Goal: Task Accomplishment & Management: Manage account settings

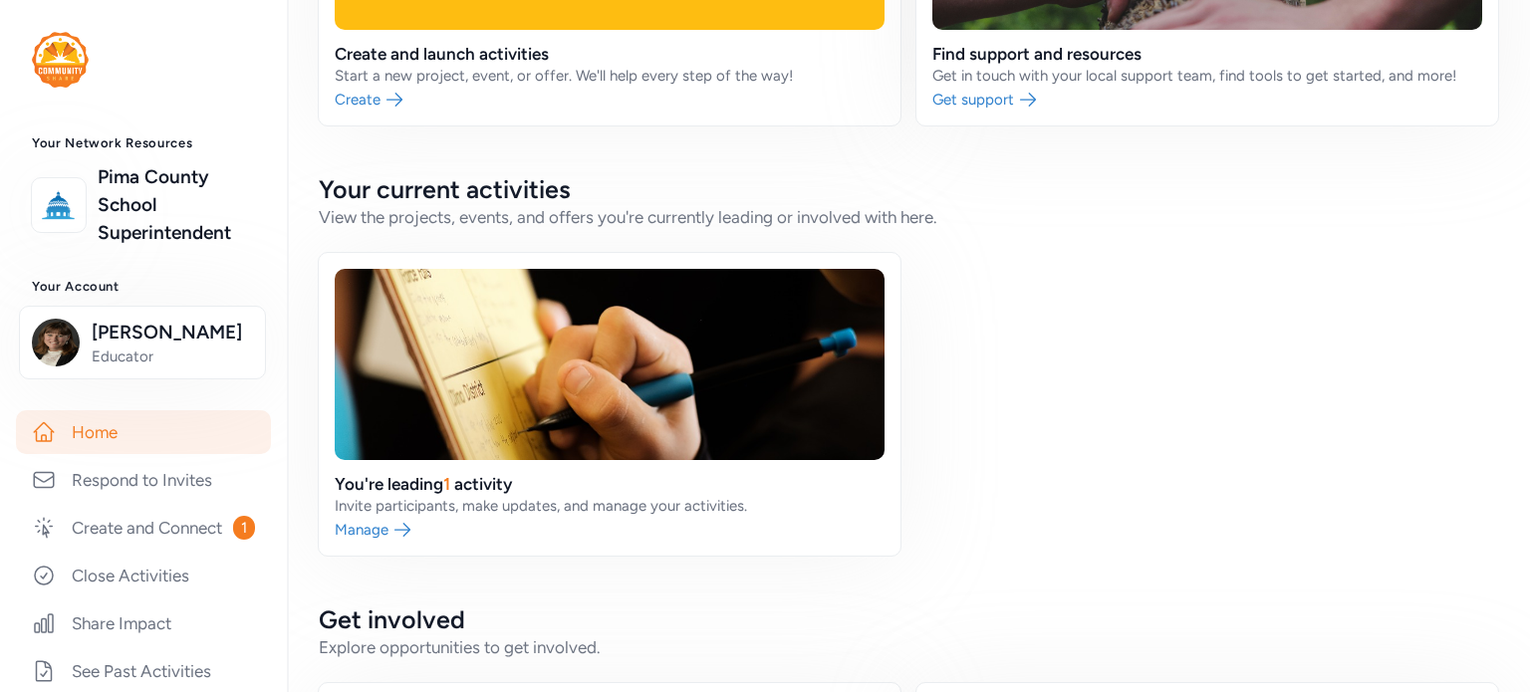
scroll to position [299, 0]
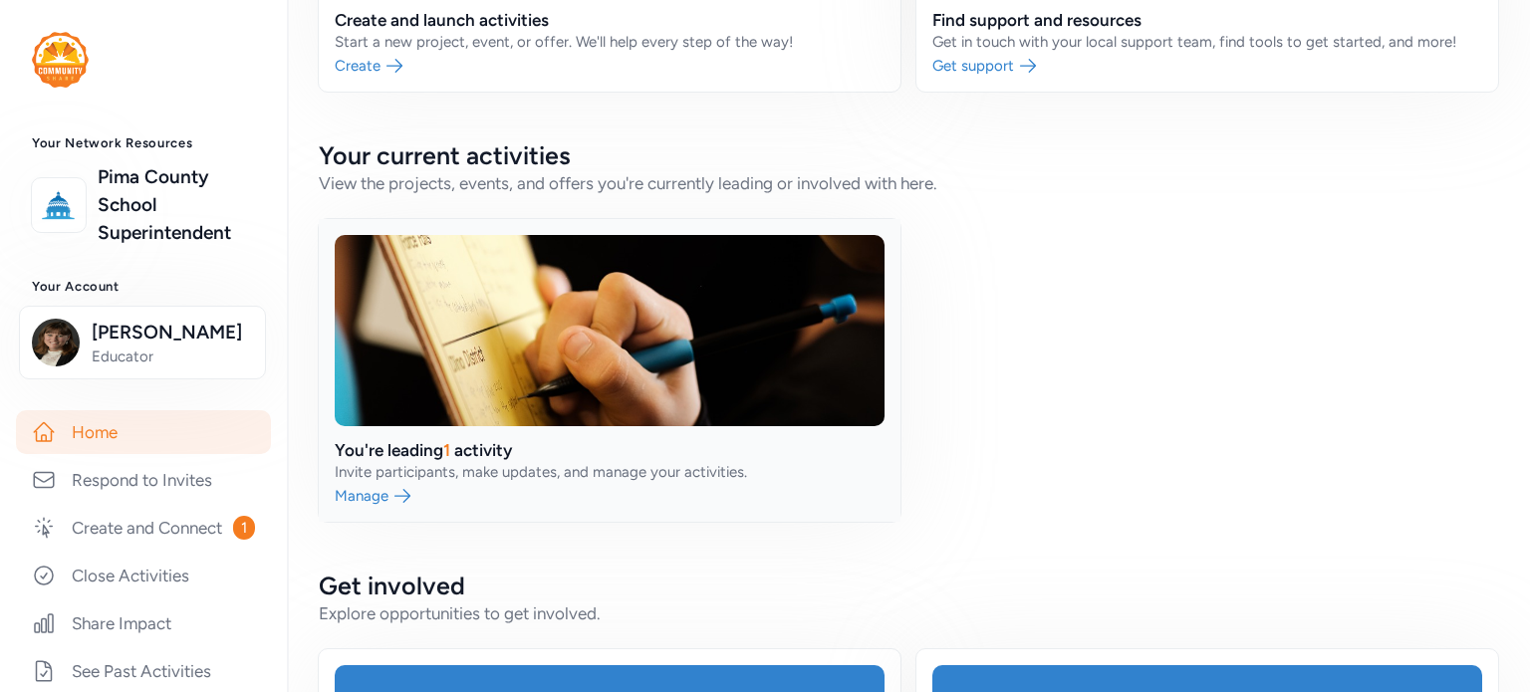
click at [367, 494] on link at bounding box center [610, 370] width 582 height 303
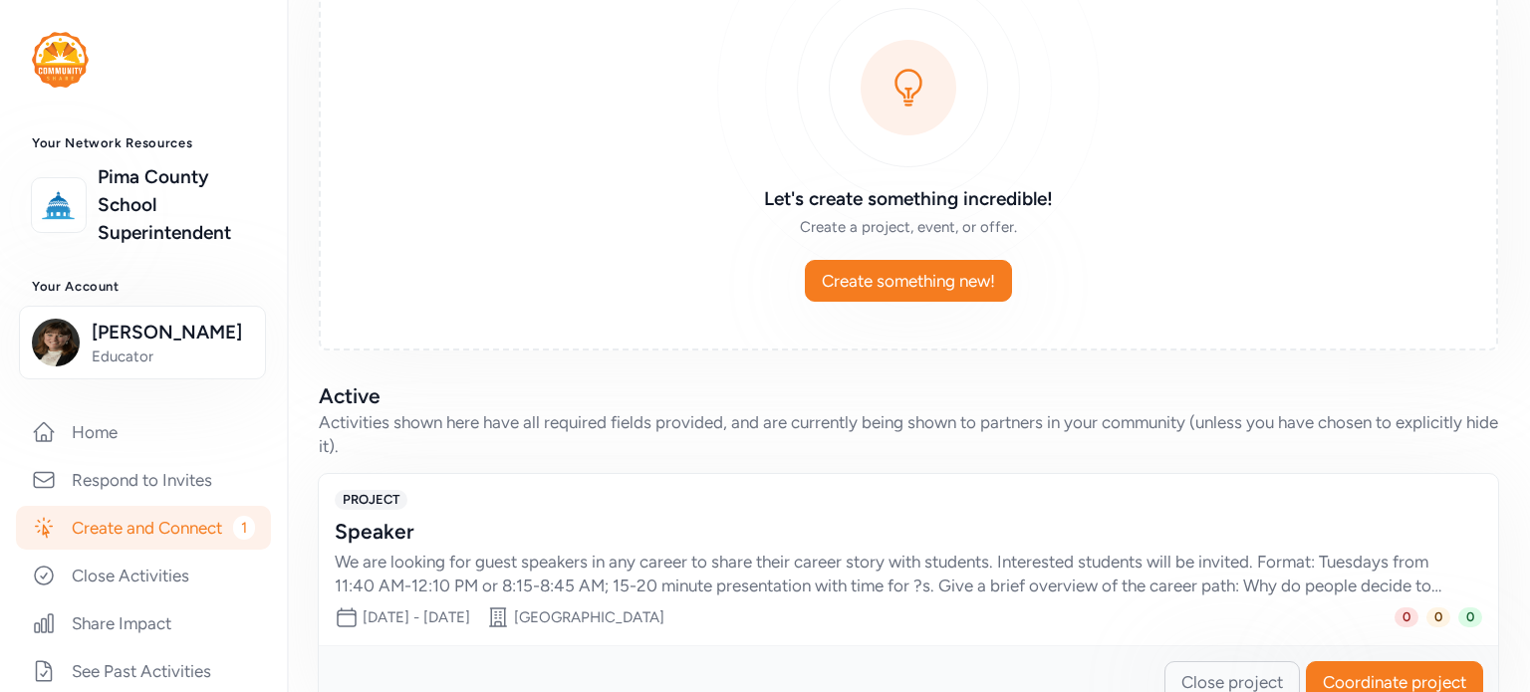
scroll to position [223, 0]
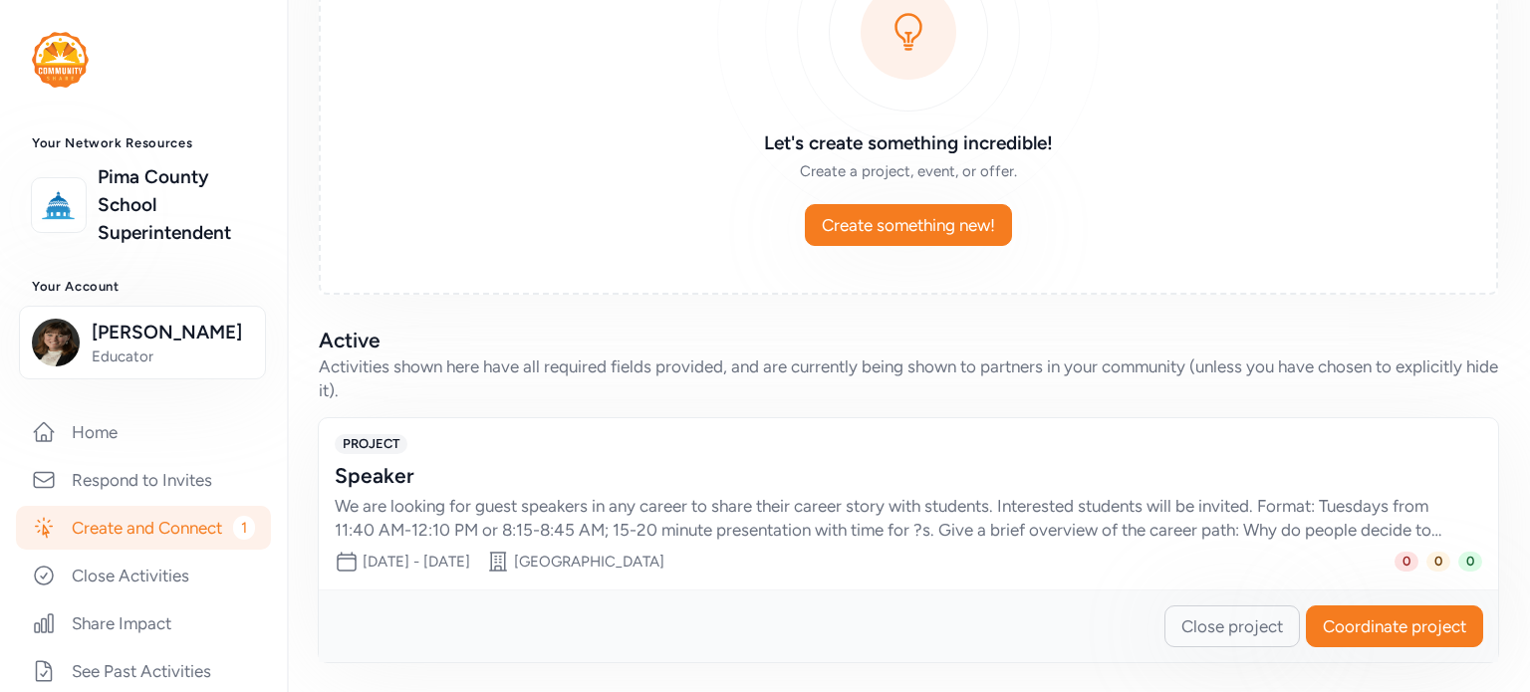
click at [937, 517] on div "We are looking for guest speakers in any career to share their career story wit…" at bounding box center [889, 518] width 1108 height 48
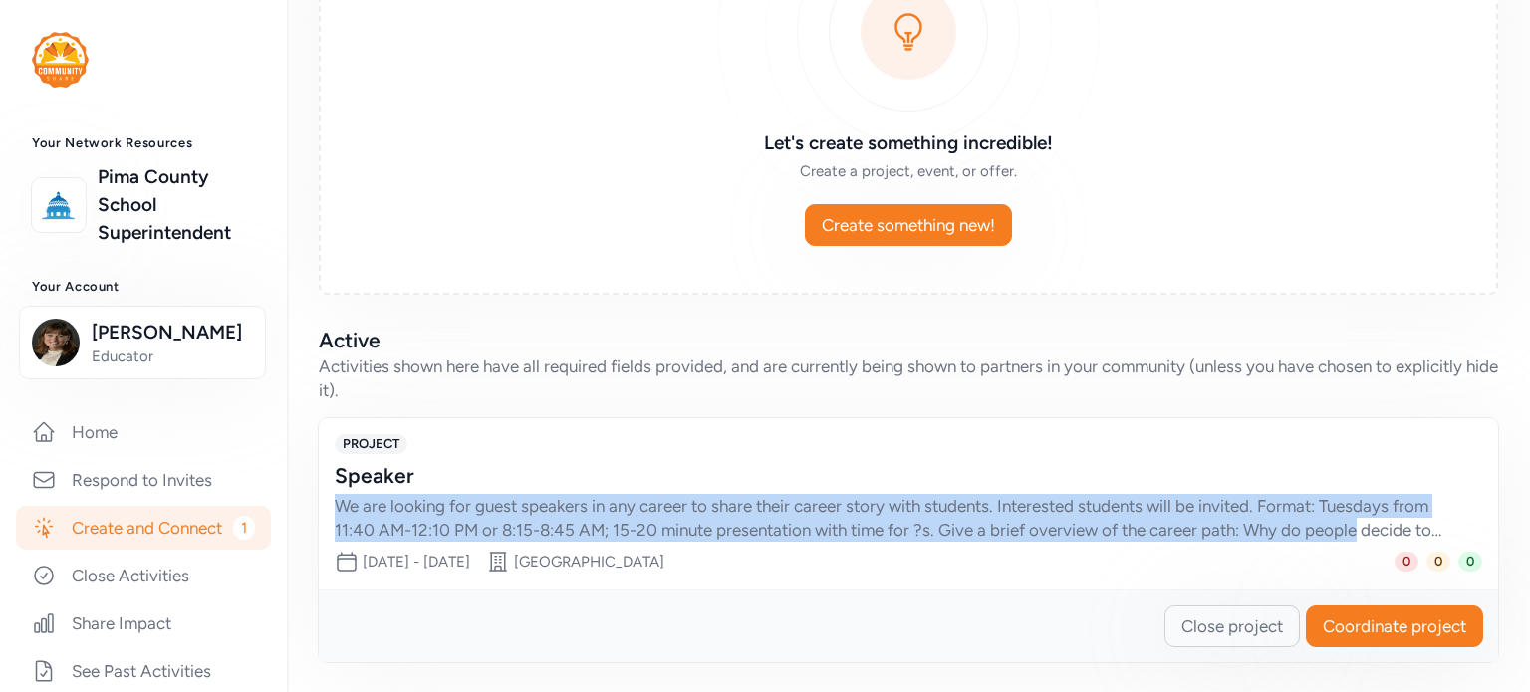
drag, startPoint x: 337, startPoint y: 501, endPoint x: 1491, endPoint y: 533, distance: 1155.1
click at [1502, 530] on div "Projects, Events, and Offers you're leading View the active projects, events, a…" at bounding box center [908, 236] width 1243 height 918
click at [1449, 530] on div "Speaker We are looking for guest speakers in any career to share their career s…" at bounding box center [909, 502] width 1148 height 80
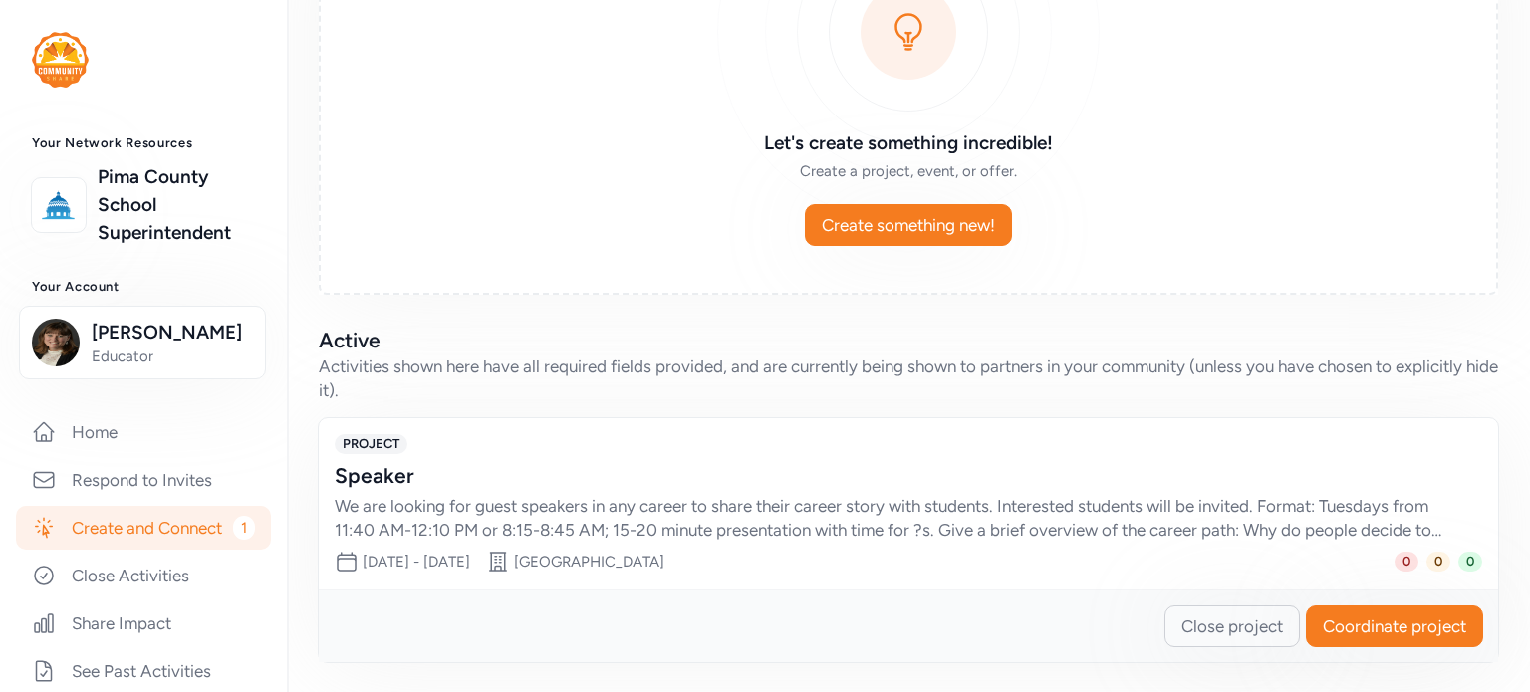
click at [970, 490] on div "Speaker We are looking for guest speakers in any career to share their career s…" at bounding box center [909, 502] width 1148 height 80
click at [1389, 615] on span "Coordinate project" at bounding box center [1394, 627] width 143 height 24
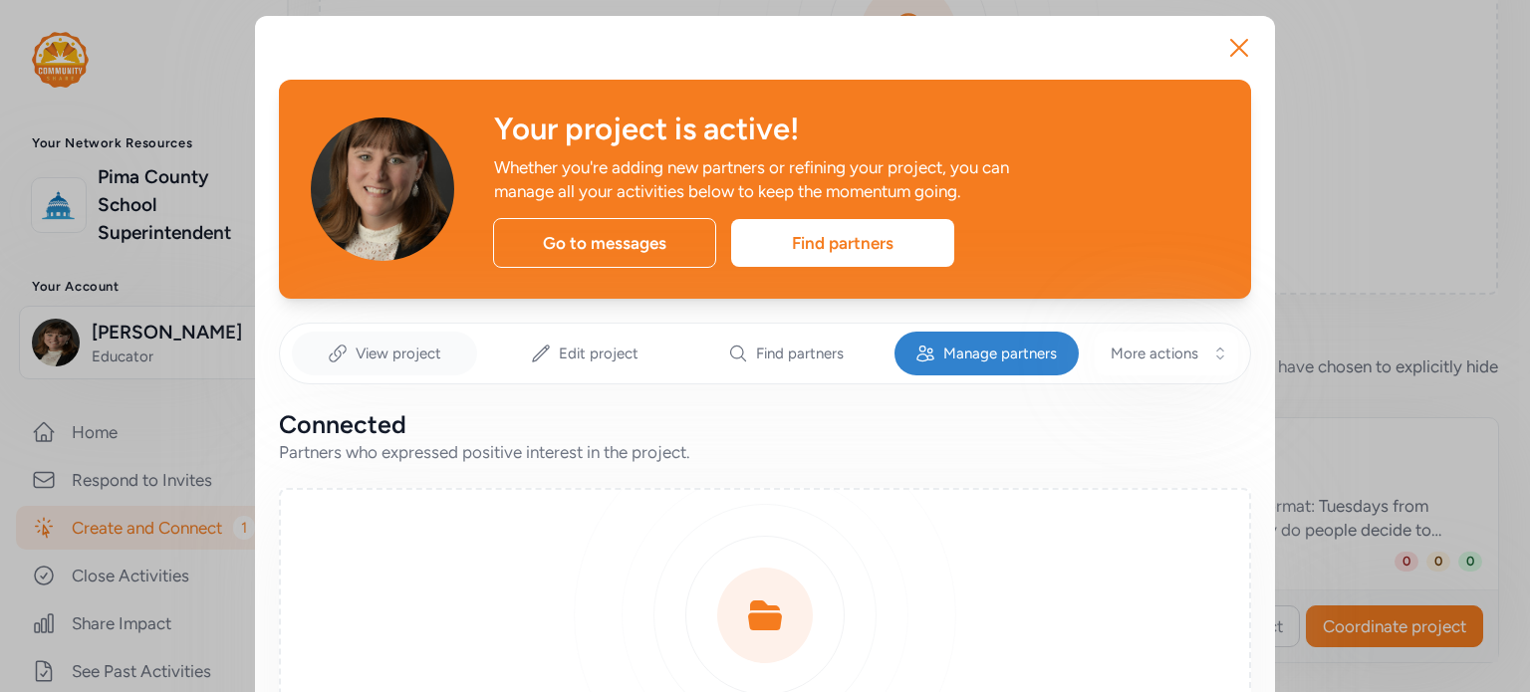
click at [417, 359] on span "View project" at bounding box center [399, 354] width 86 height 20
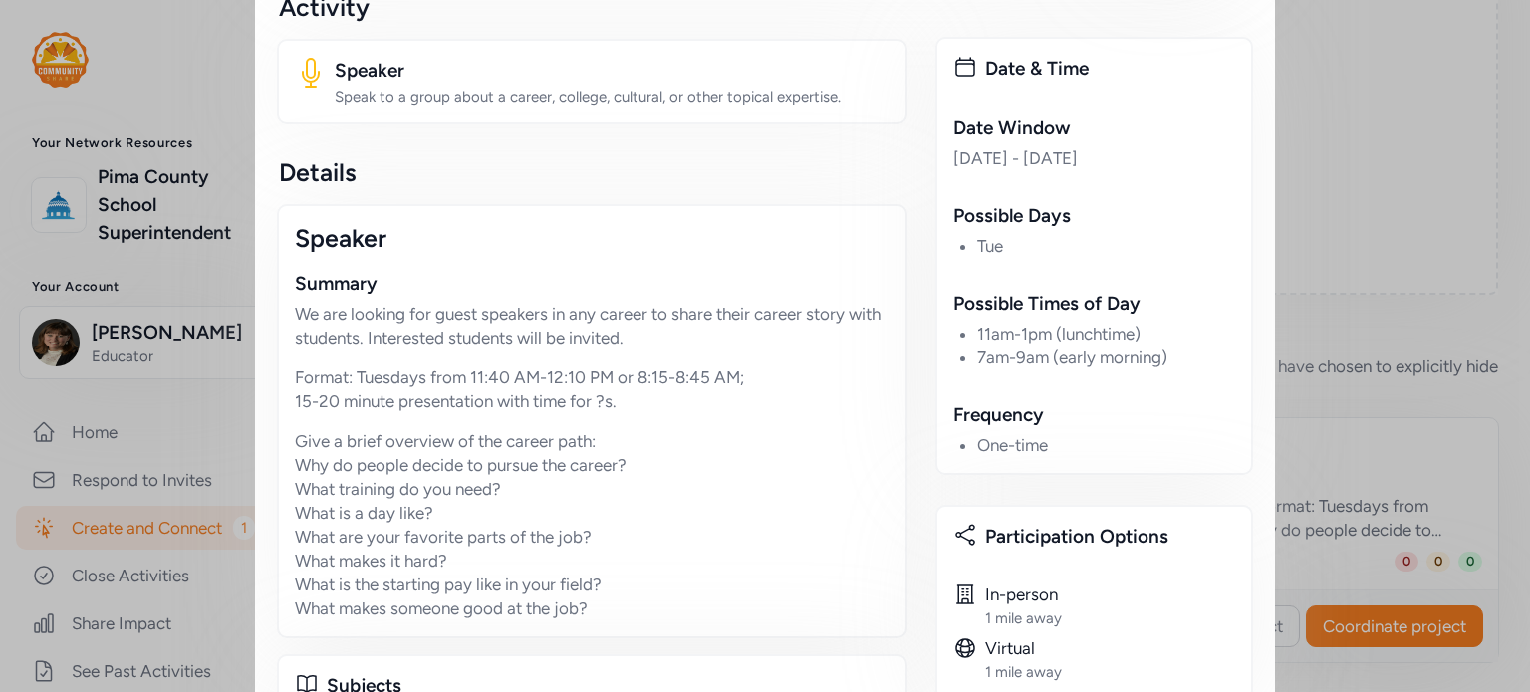
scroll to position [498, 0]
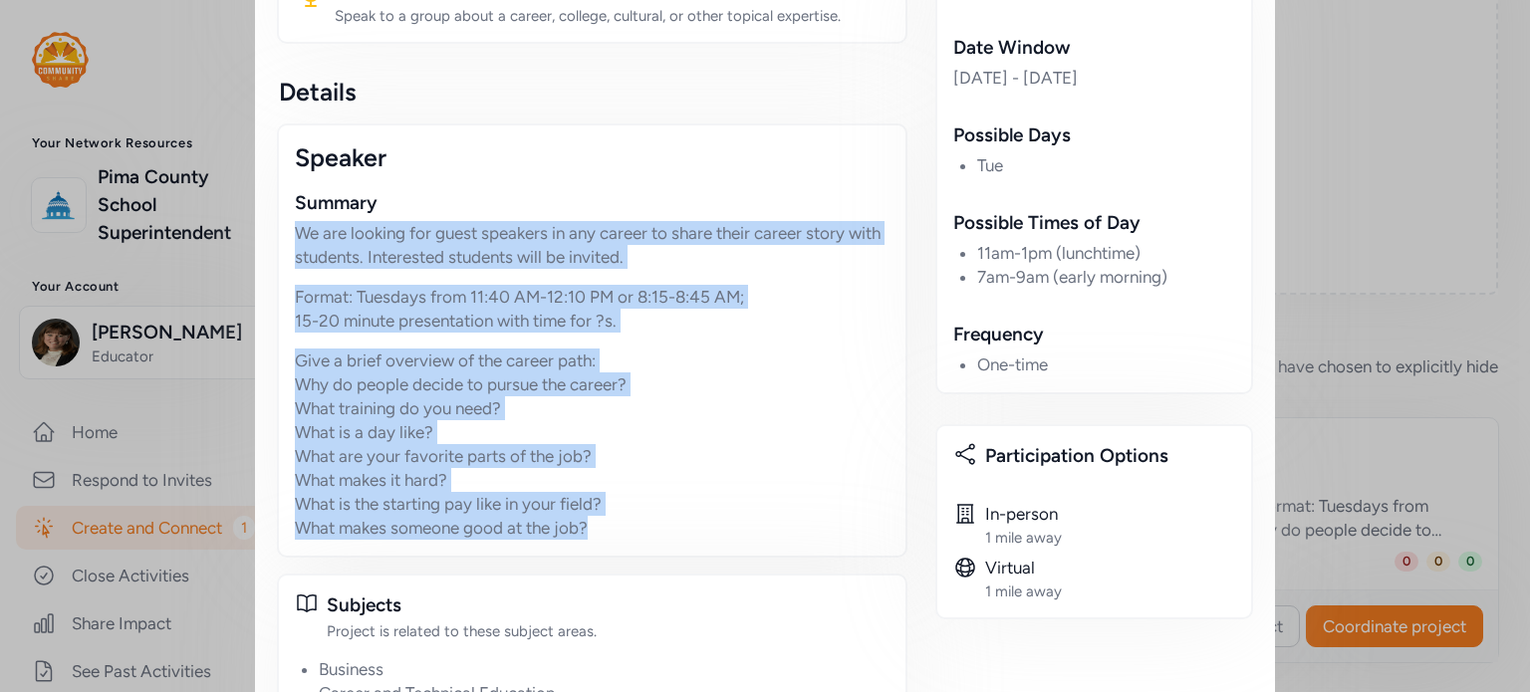
drag, startPoint x: 594, startPoint y: 524, endPoint x: 275, endPoint y: 232, distance: 432.3
click at [277, 232] on div "Speaker Summary We are looking for guest speakers in any career to share their …" at bounding box center [592, 341] width 631 height 434
copy div "We are looking for guest speakers in any career to share their career story wit…"
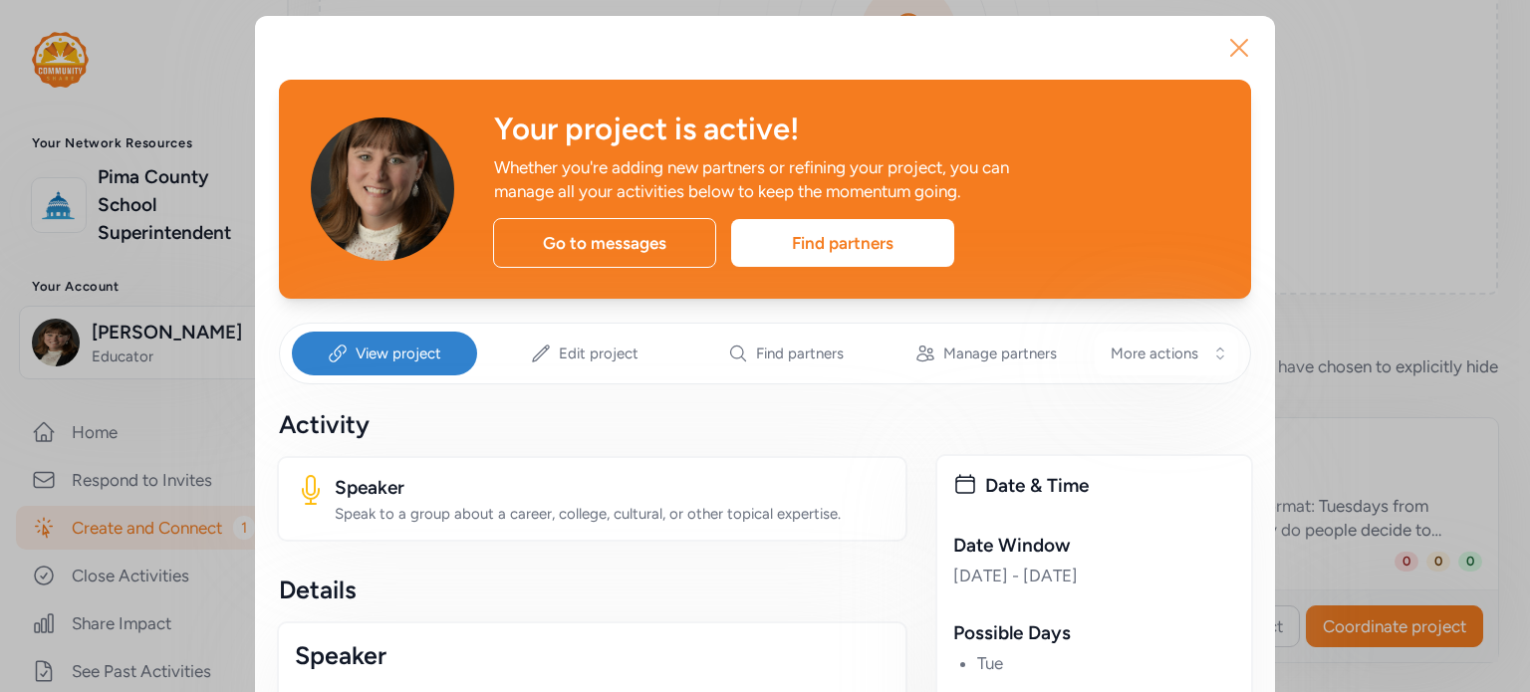
click at [1240, 50] on icon "button" at bounding box center [1239, 48] width 32 height 32
